Goal: Information Seeking & Learning: Learn about a topic

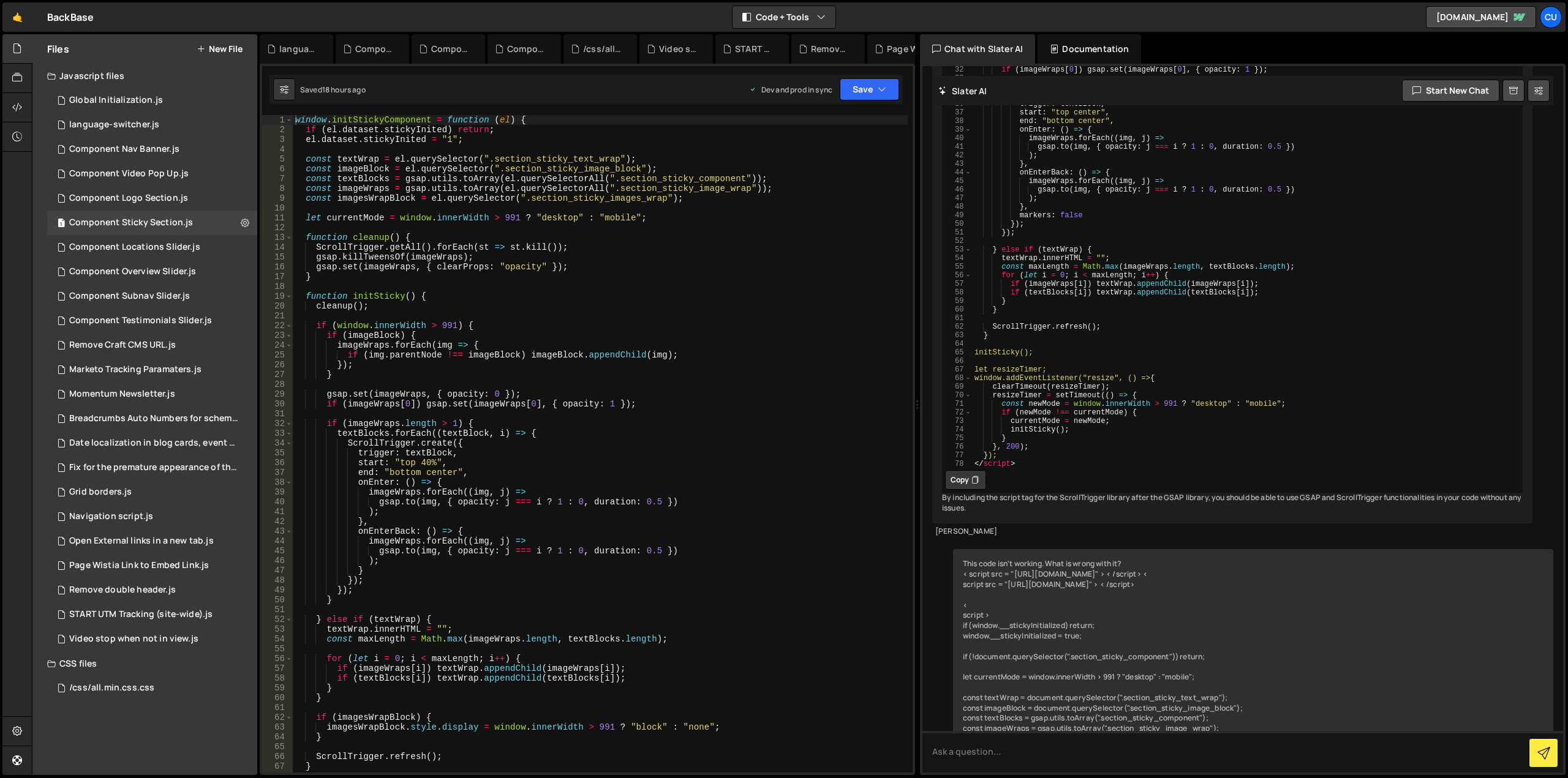
scroll to position [4412, 0]
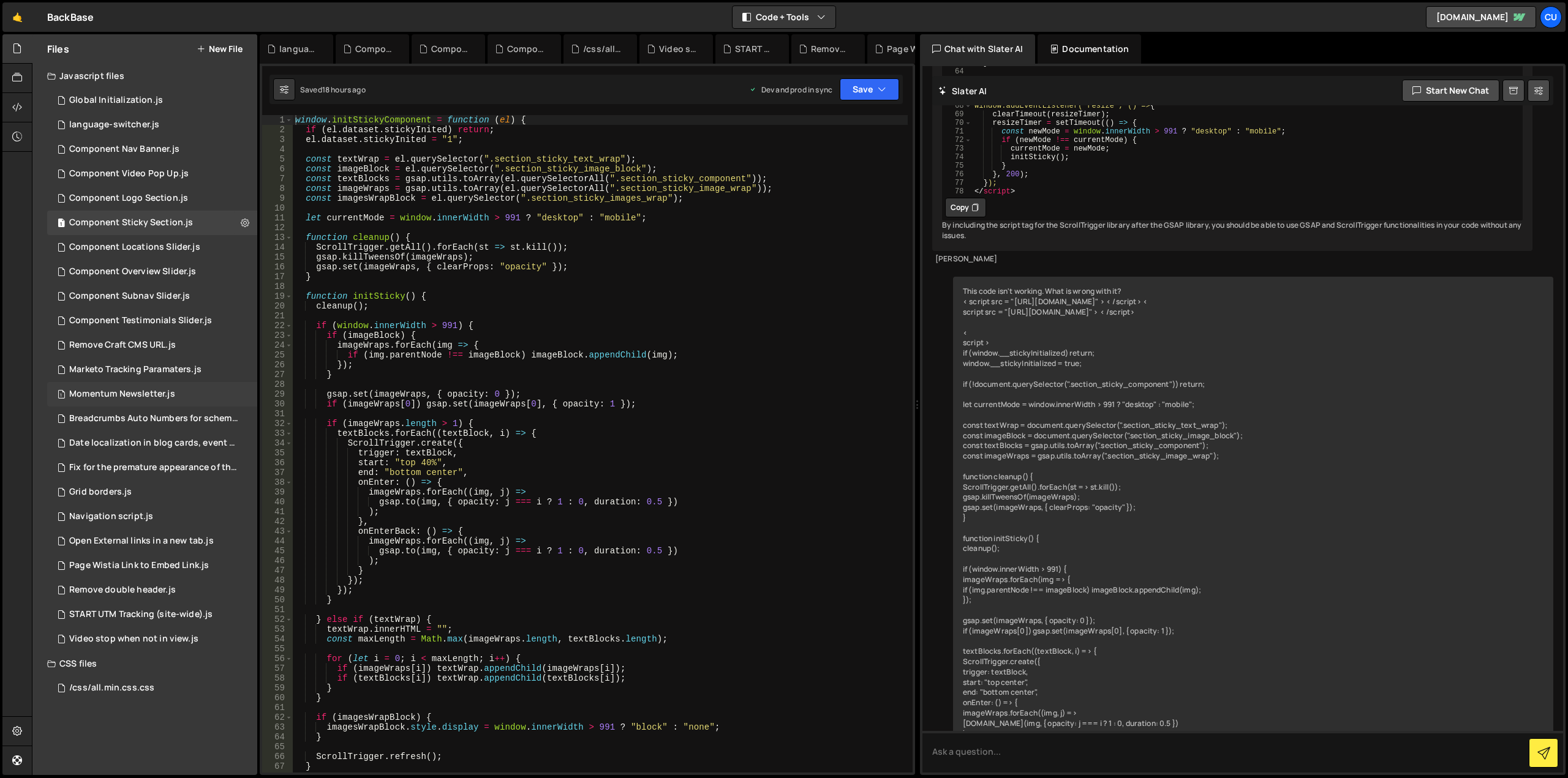
click at [141, 398] on div "Momentum Newsletter.js" at bounding box center [122, 394] width 106 height 11
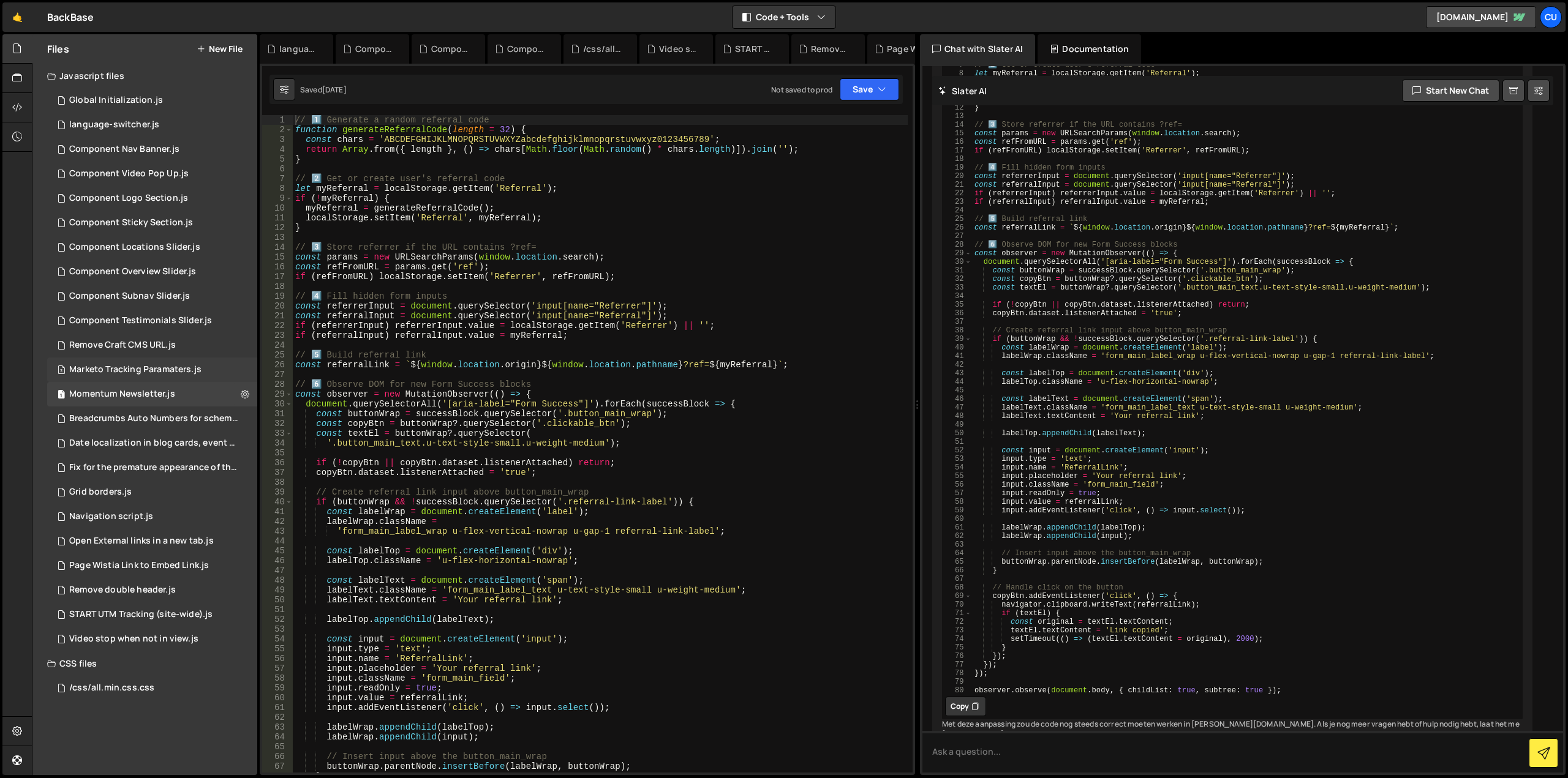
scroll to position [3283, 0]
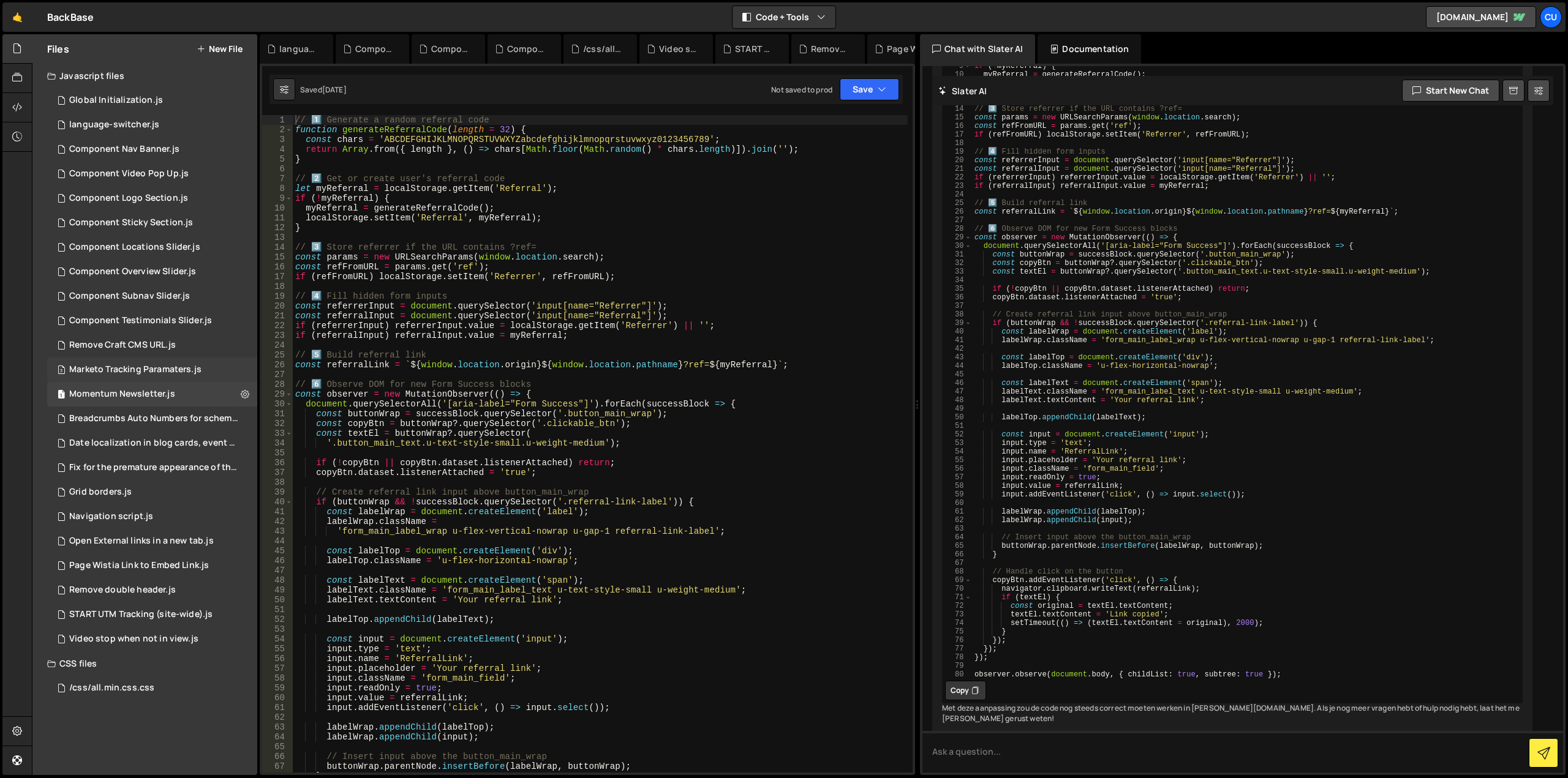
click at [144, 372] on div "Marketo Tracking Paramaters.js" at bounding box center [135, 370] width 132 height 11
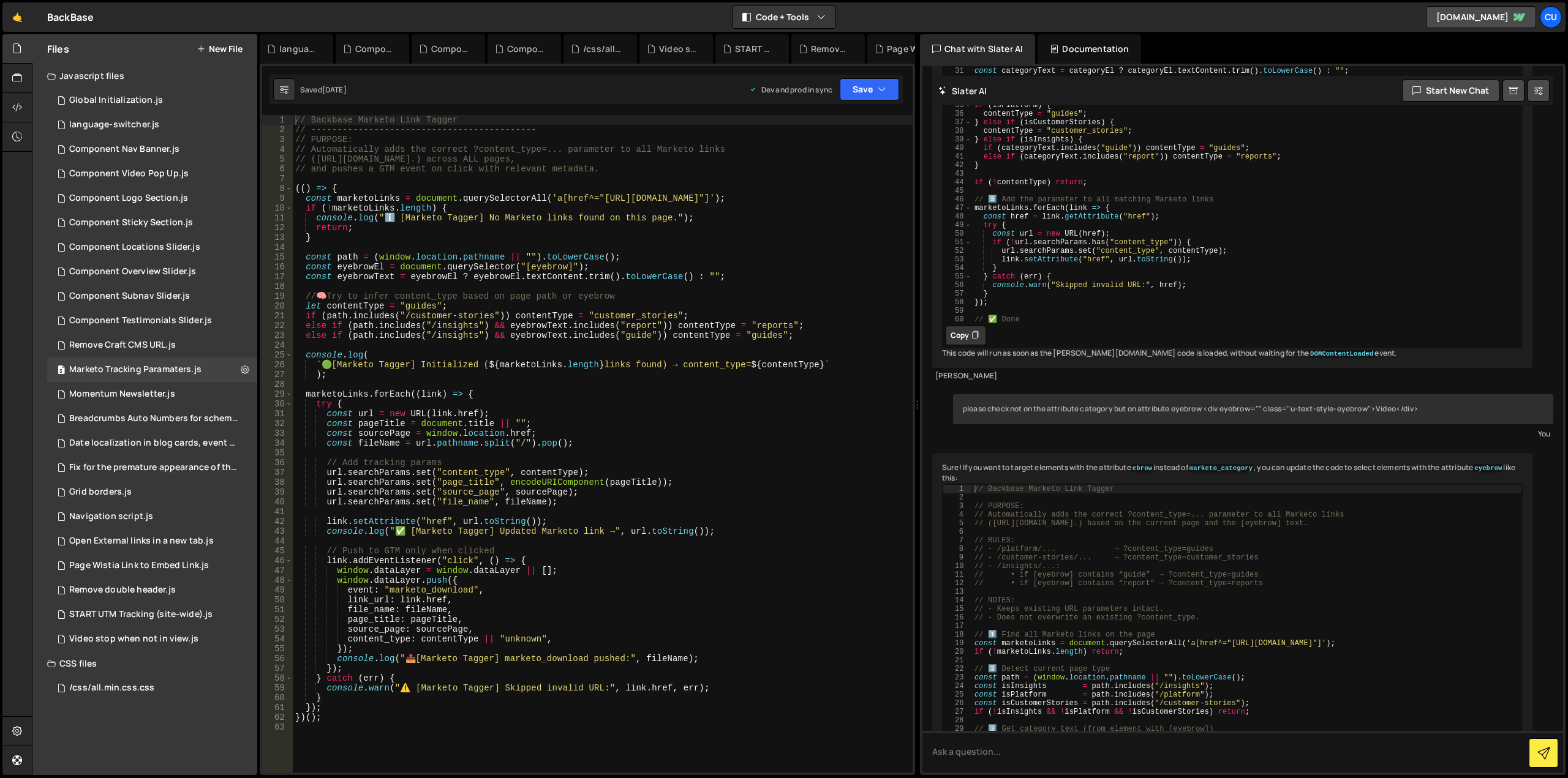
scroll to position [1447, 0]
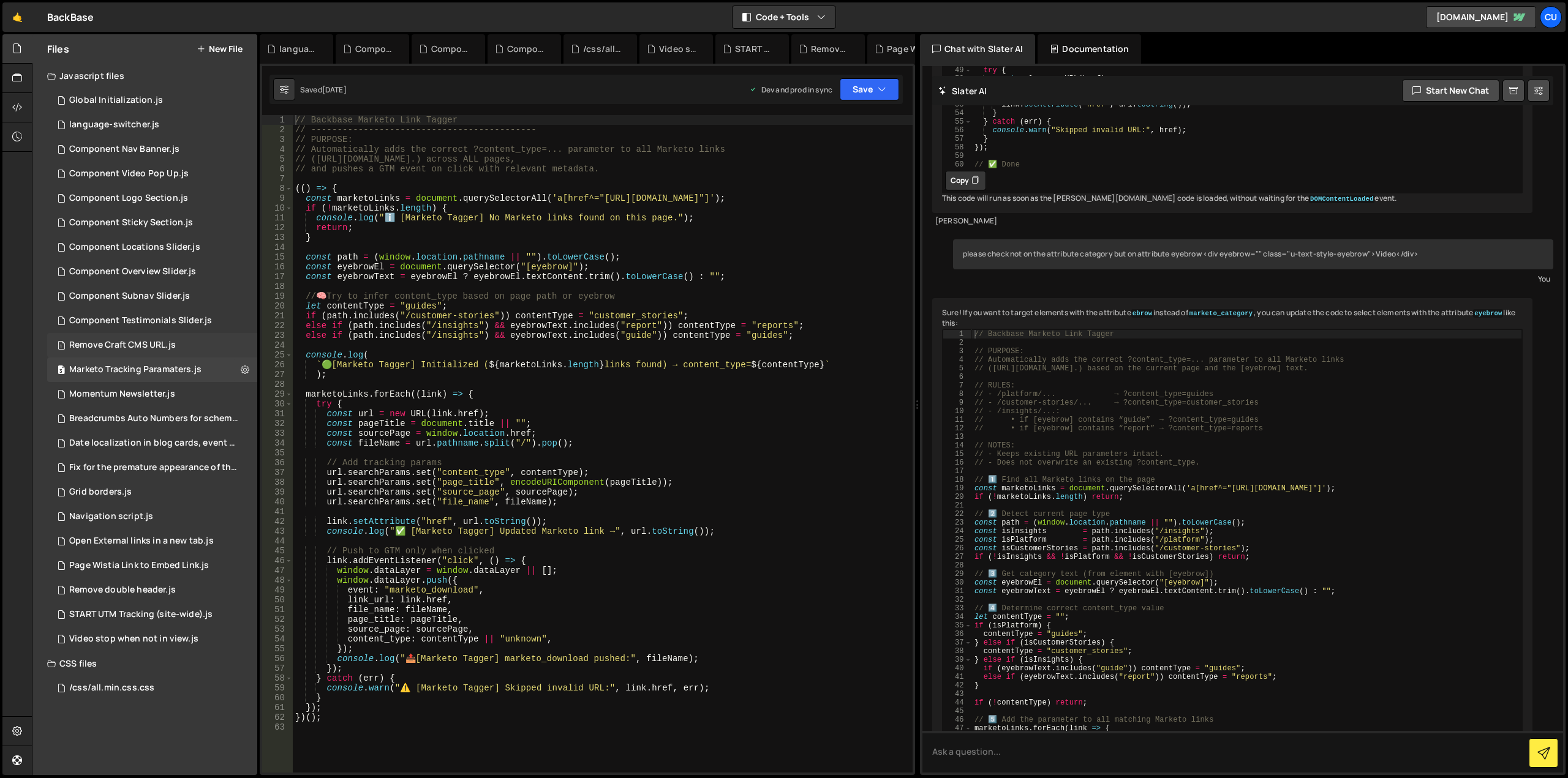
click at [157, 346] on div "Remove Craft CMS URL.js" at bounding box center [122, 346] width 106 height 11
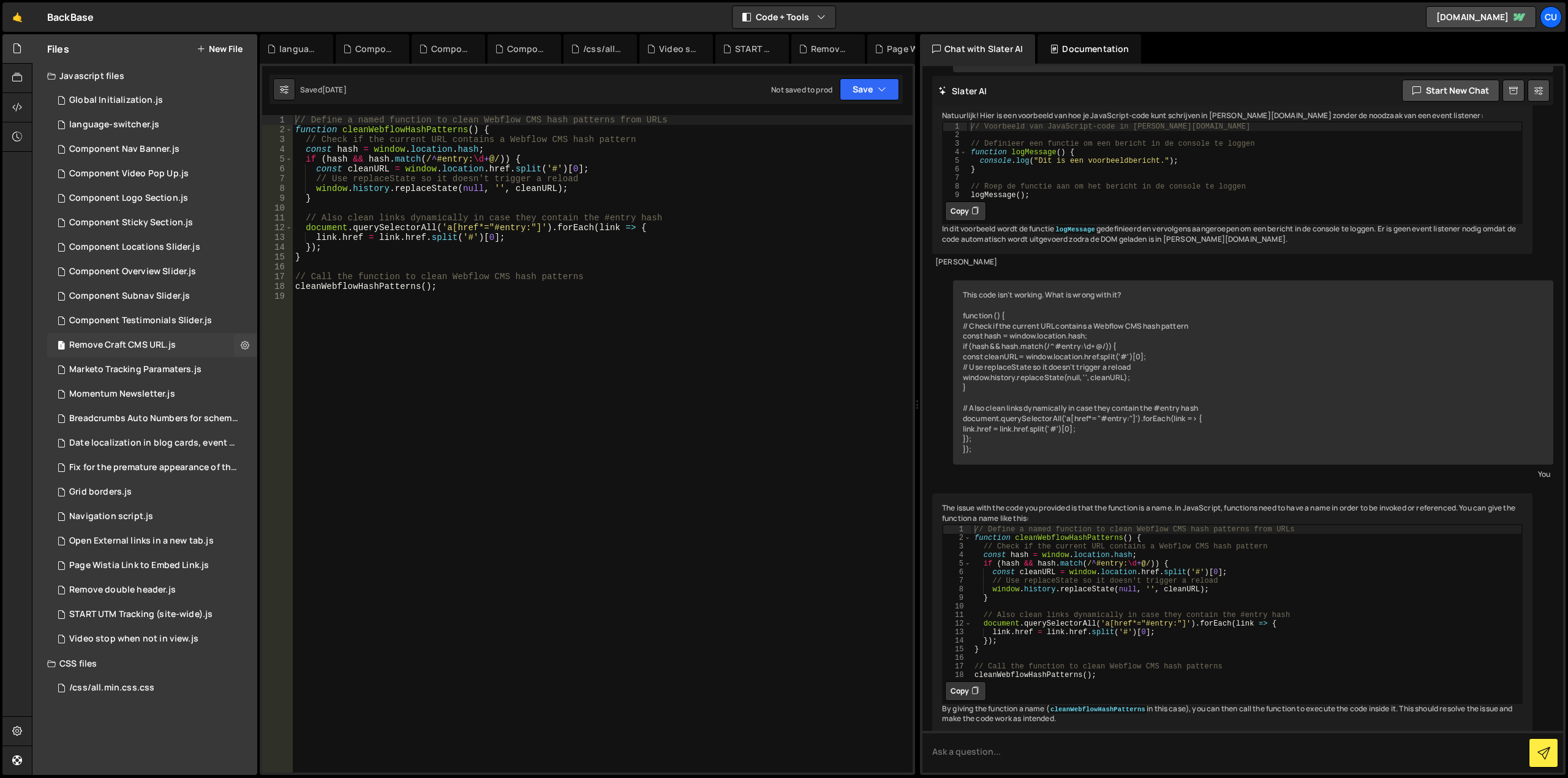
scroll to position [477, 0]
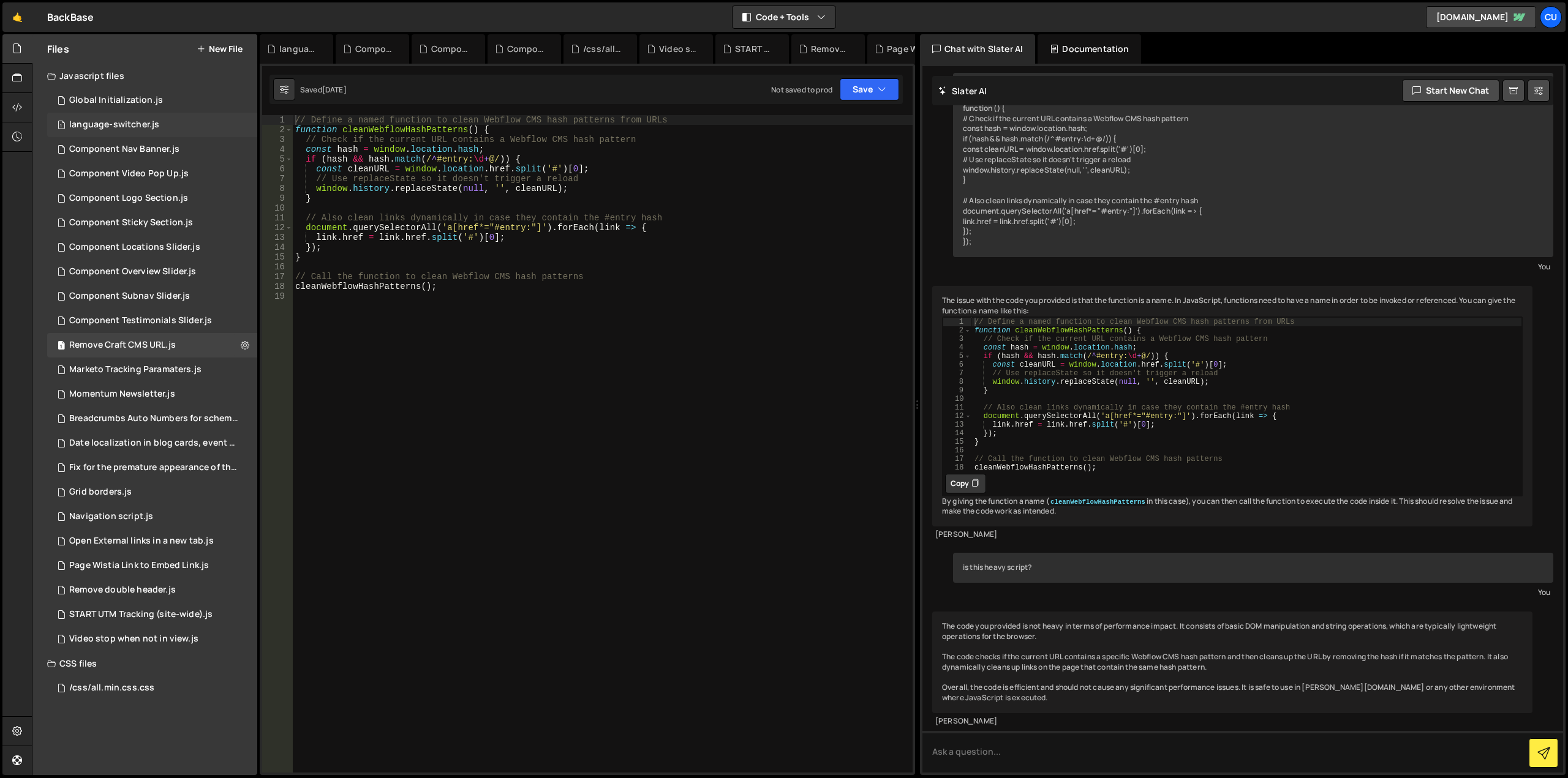
click at [147, 127] on div "language-switcher.js" at bounding box center [113, 125] width 90 height 11
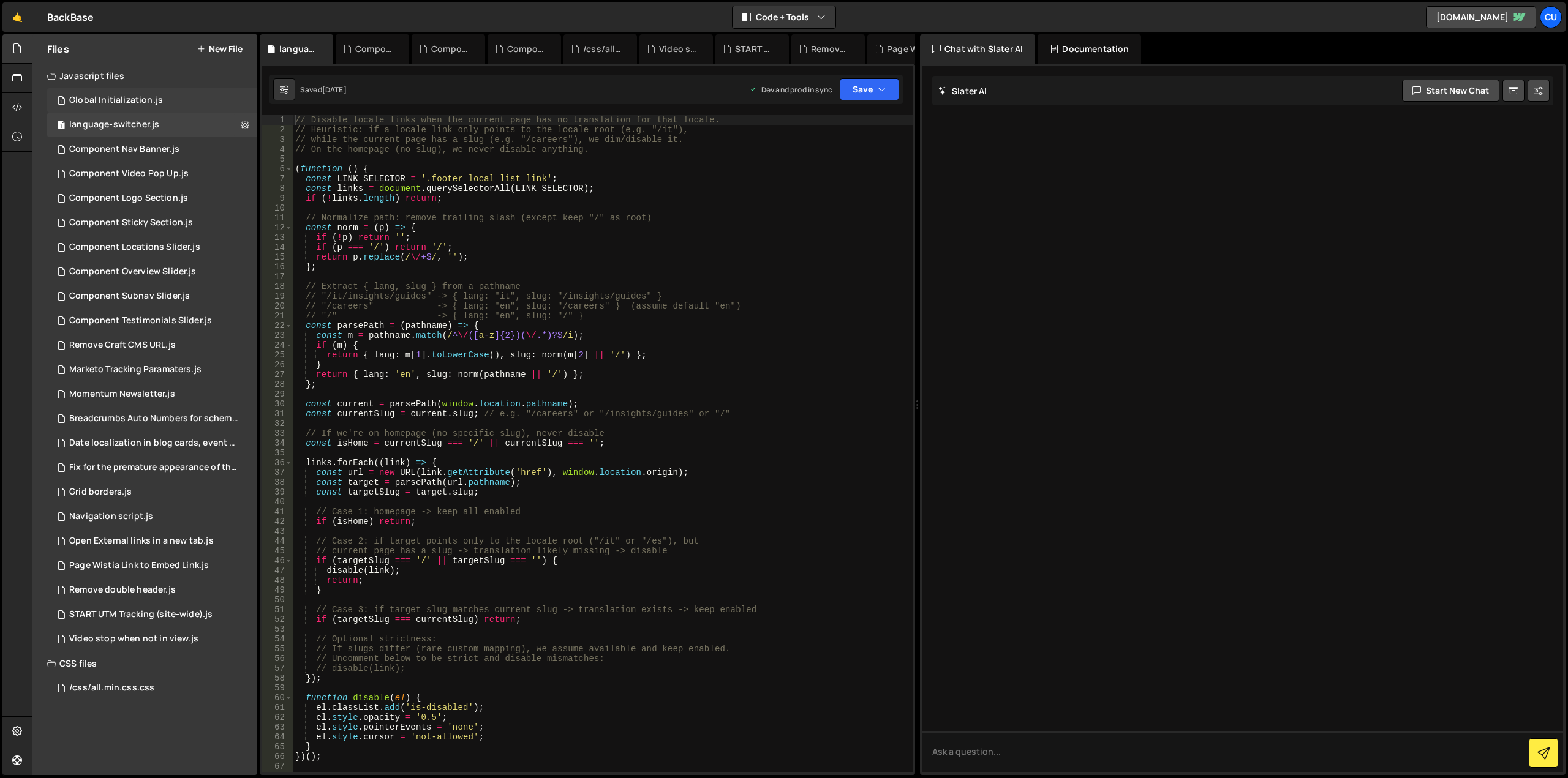
click at [150, 105] on div "Global Initialization.js" at bounding box center [115, 100] width 94 height 11
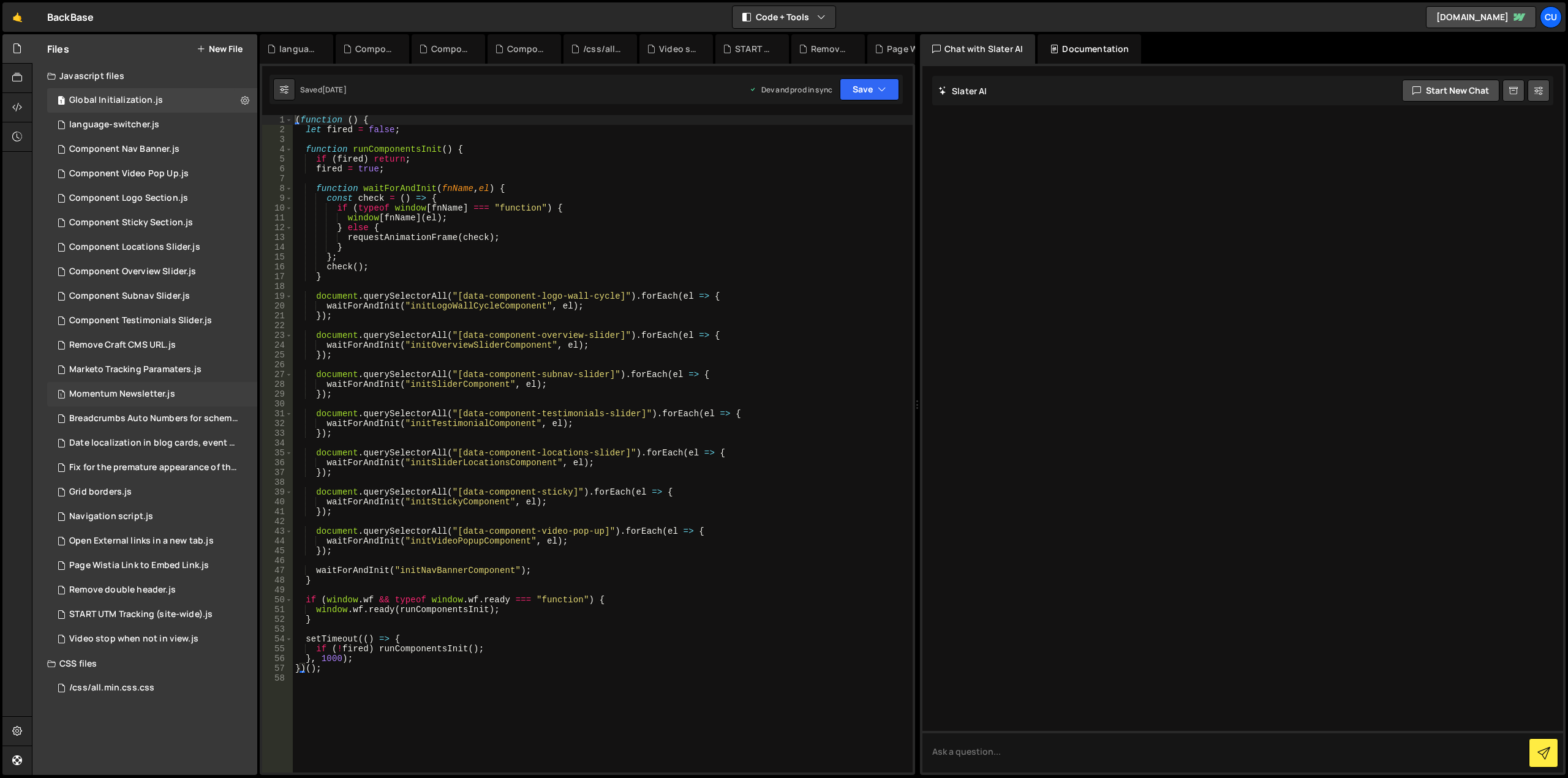
click at [123, 390] on div "Momentum Newsletter.js" at bounding box center [122, 394] width 106 height 11
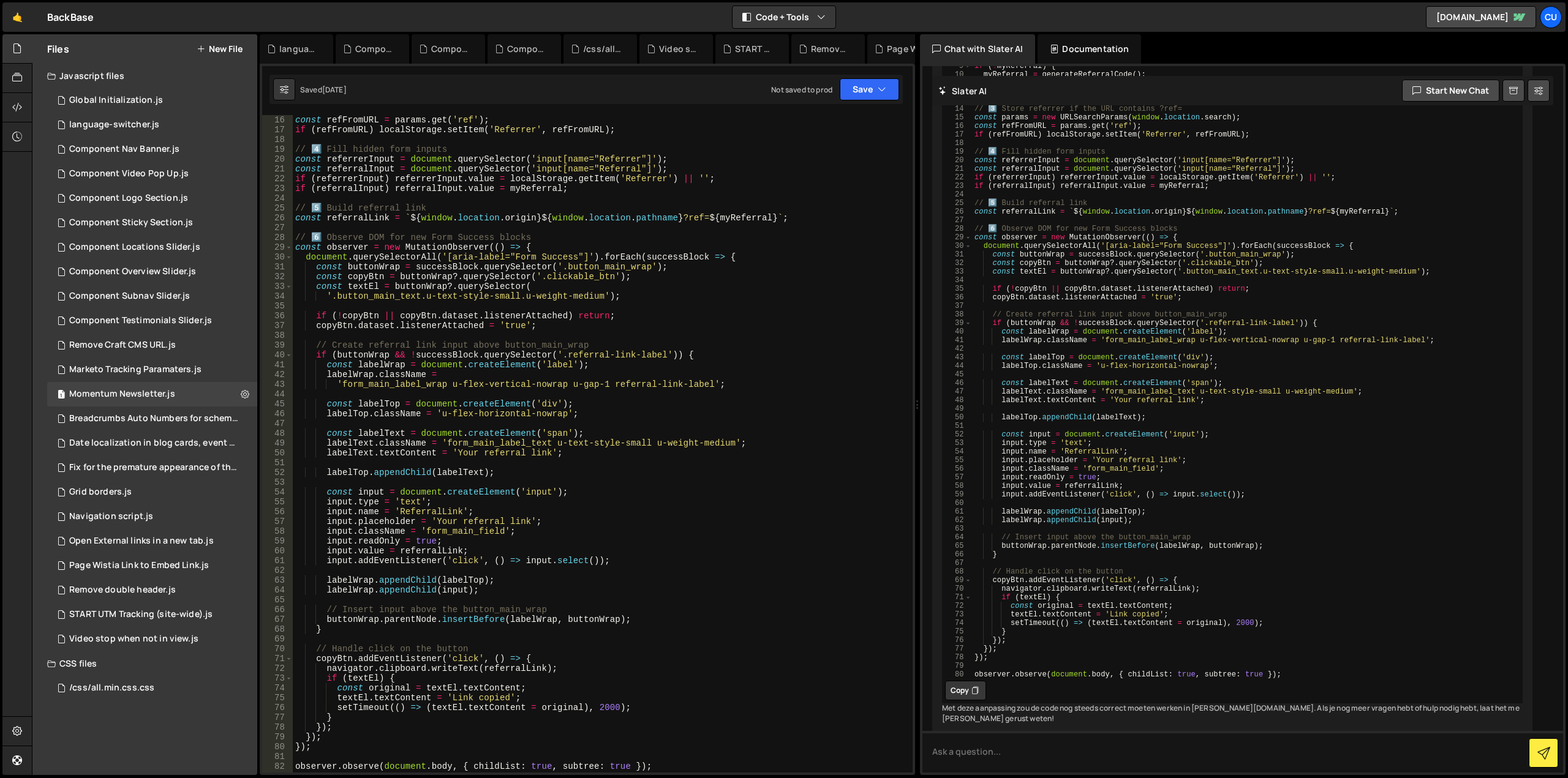
scroll to position [257, 0]
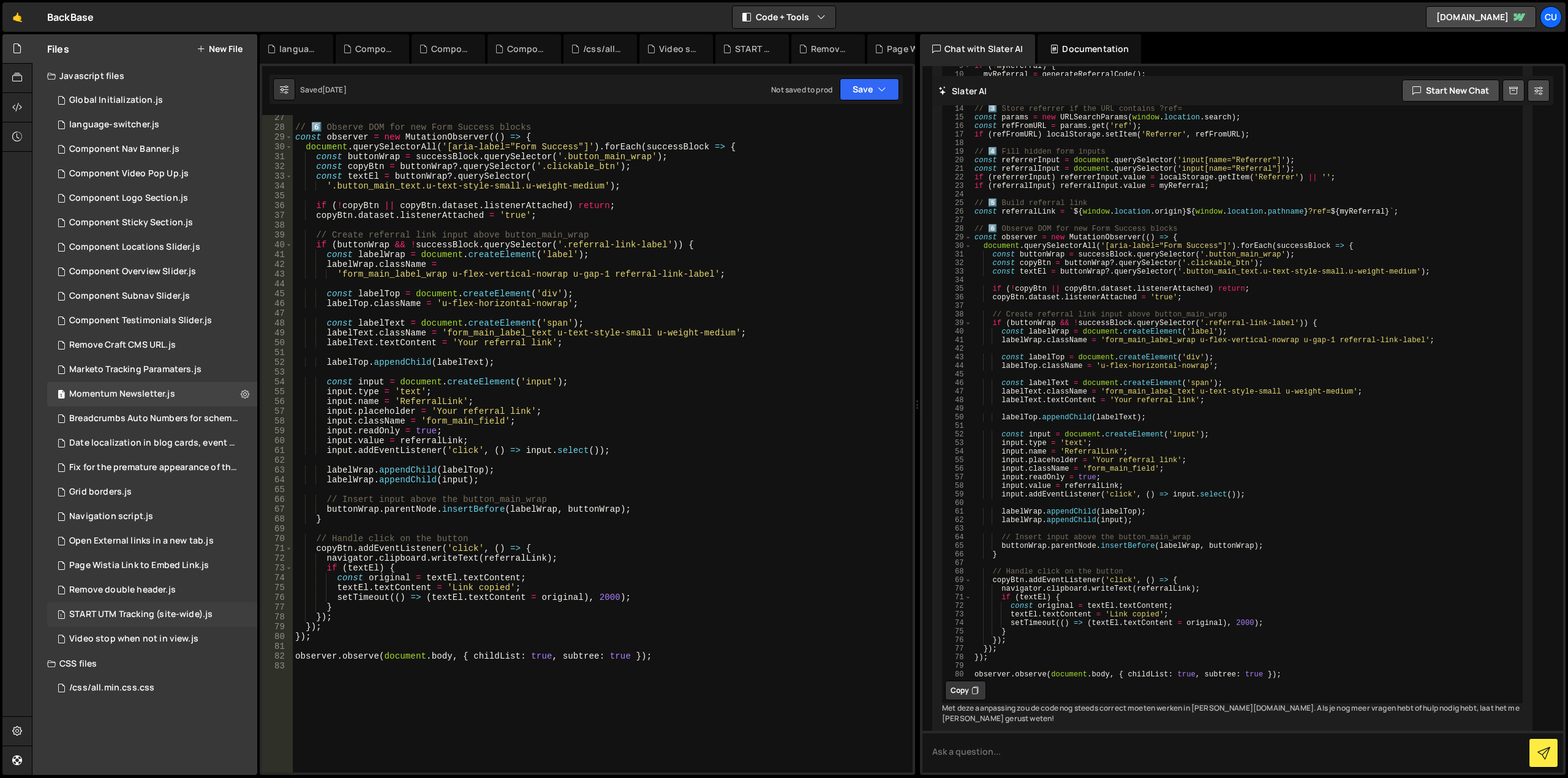
click at [183, 615] on div "START UTM Tracking (site-wide).js" at bounding box center [140, 615] width 143 height 11
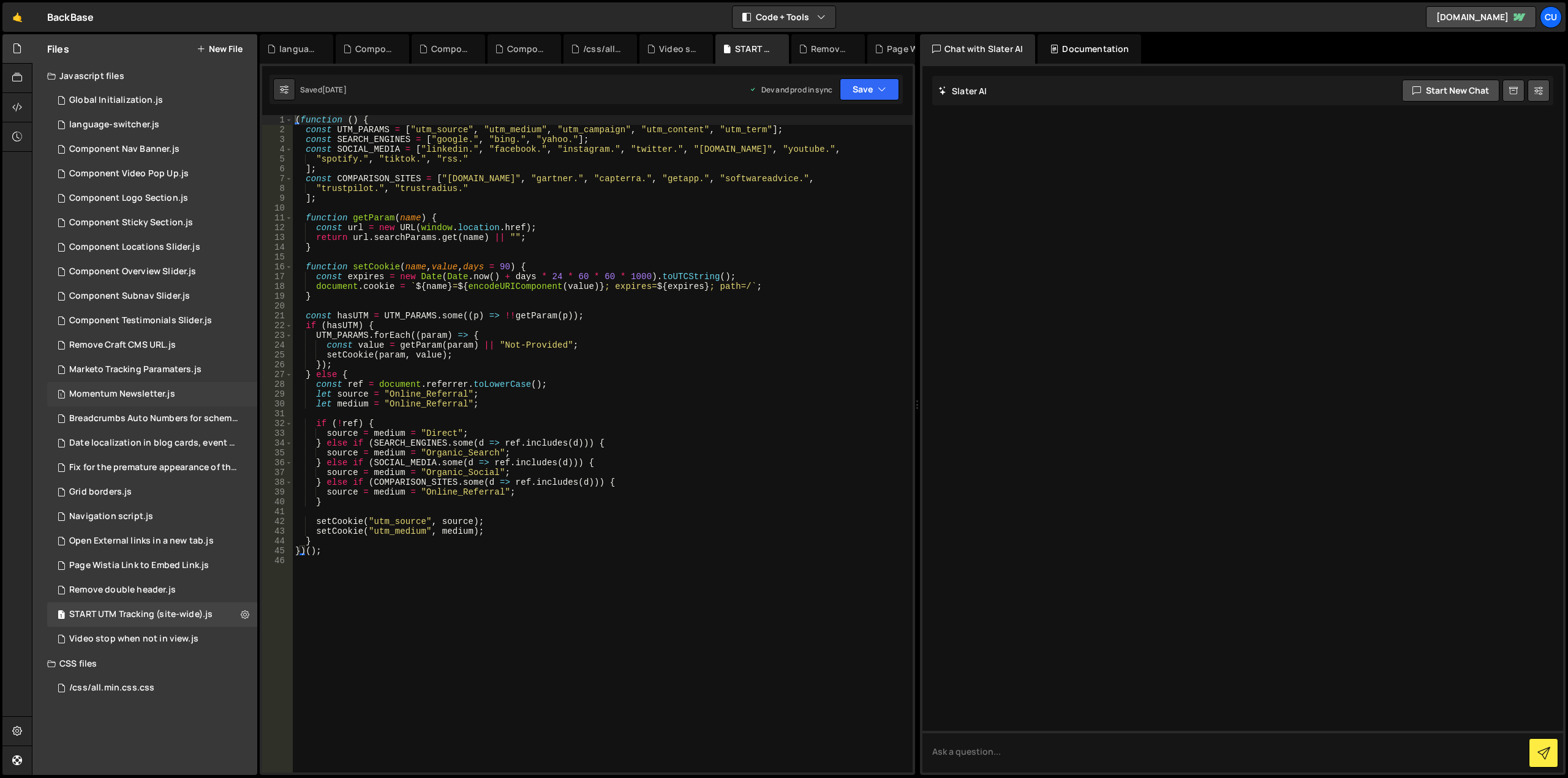
click at [160, 398] on div "Momentum Newsletter.js" at bounding box center [122, 394] width 106 height 11
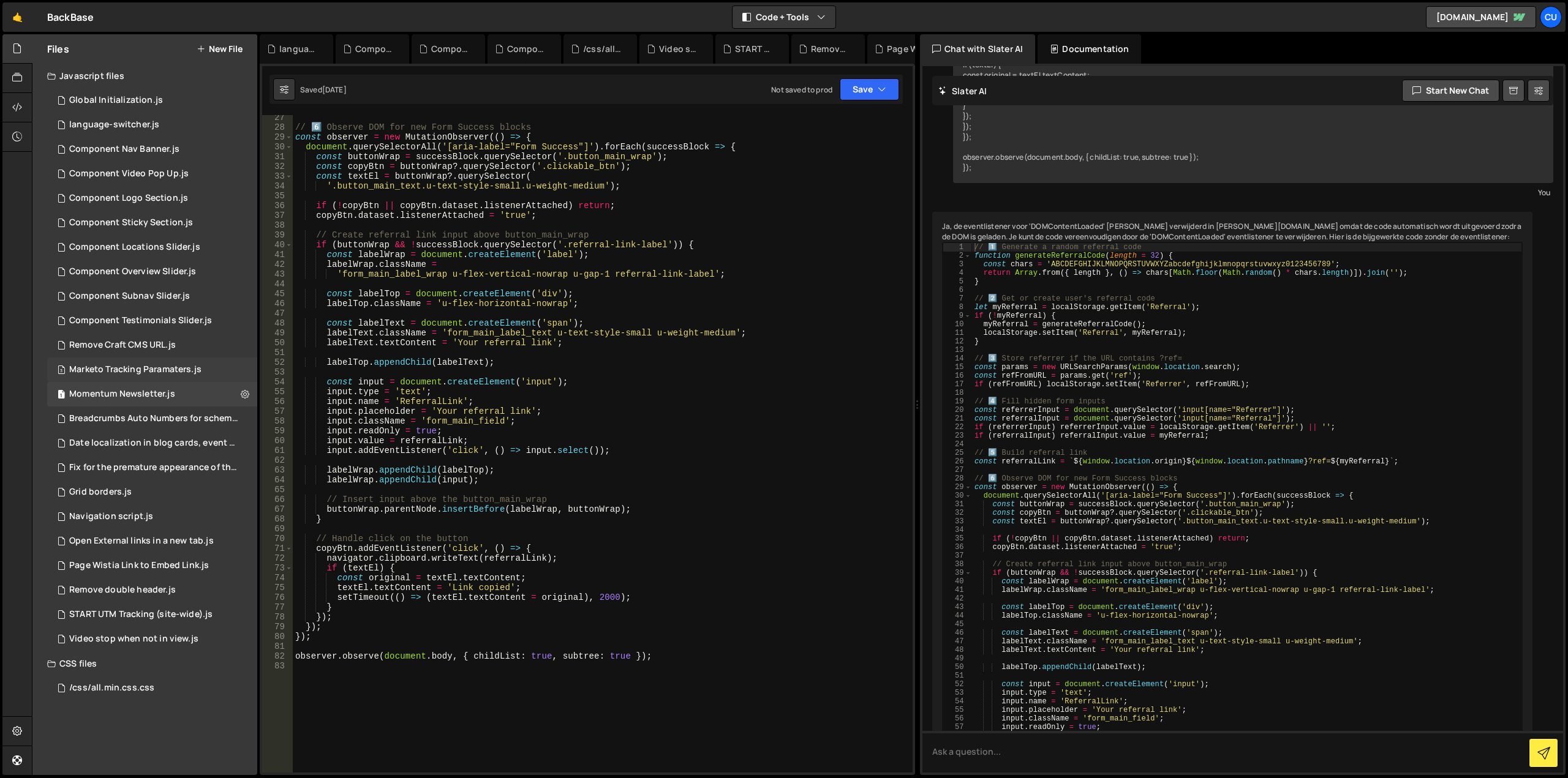
scroll to position [3283, 0]
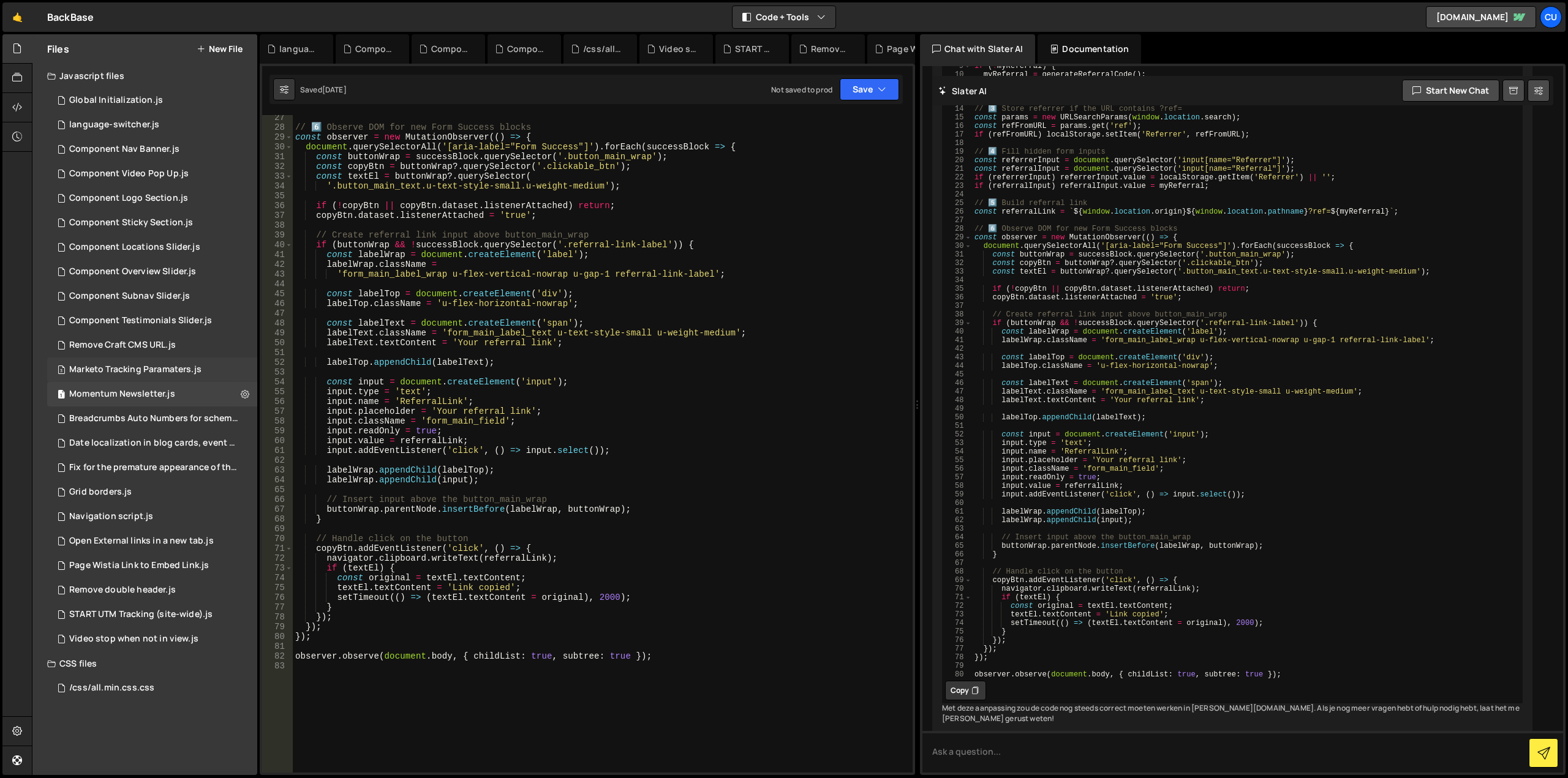
click at [138, 375] on div "3 Marketo Tracking Paramaters.js 0" at bounding box center [152, 369] width 210 height 24
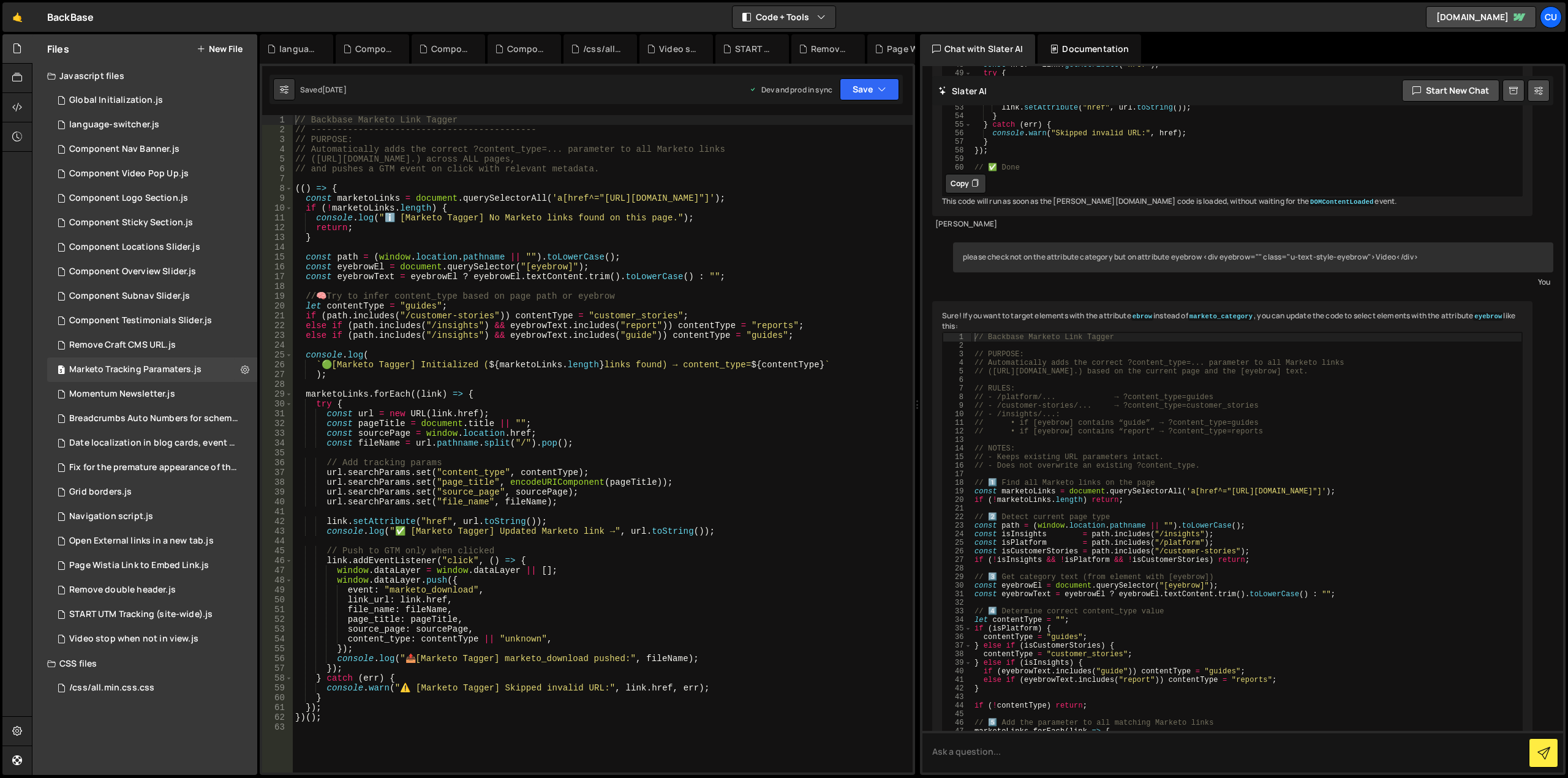
scroll to position [1447, 0]
click at [144, 346] on div "Remove Craft CMS URL.js" at bounding box center [122, 346] width 106 height 11
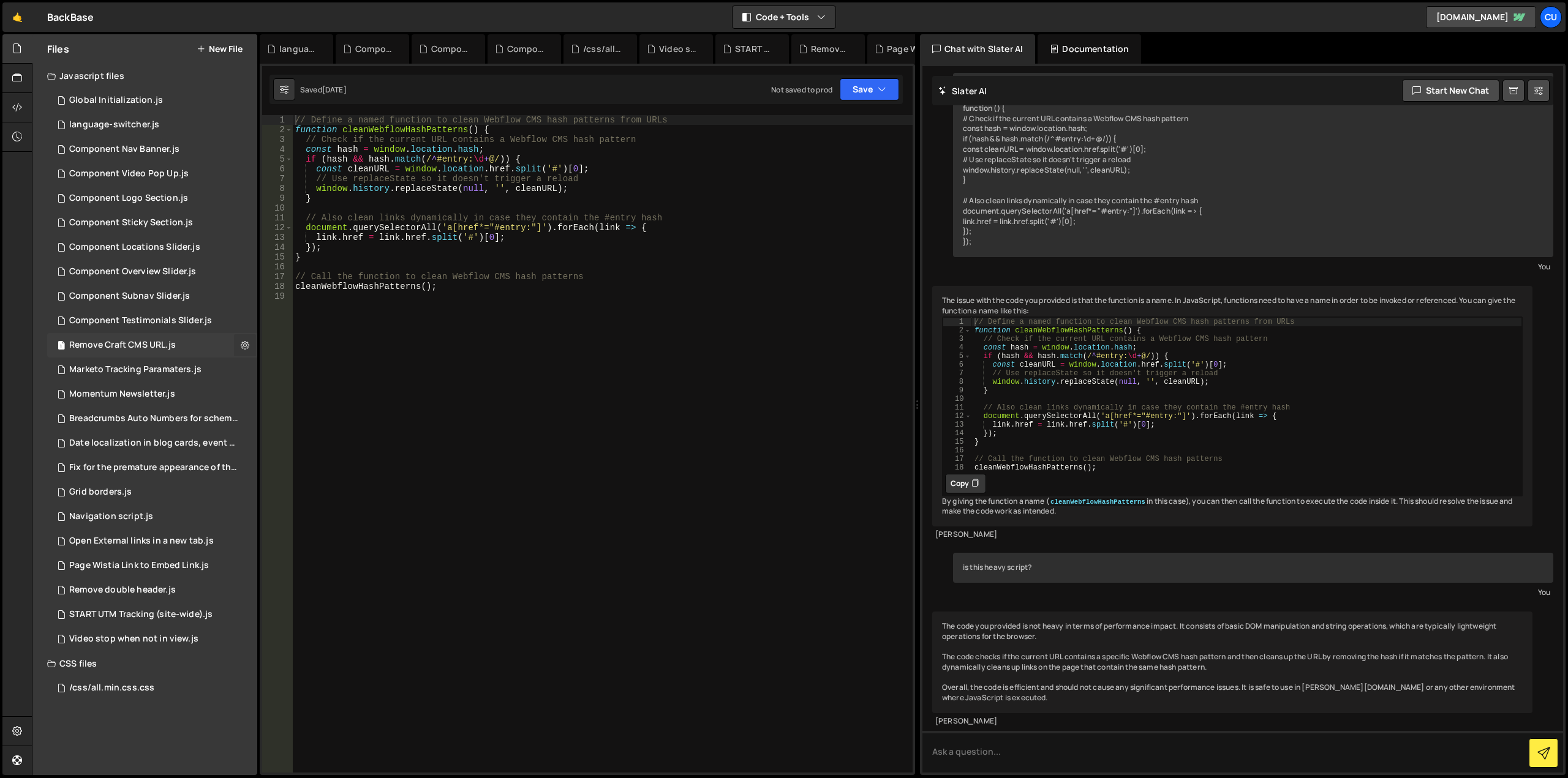
scroll to position [477, 0]
